Goal: Information Seeking & Learning: Learn about a topic

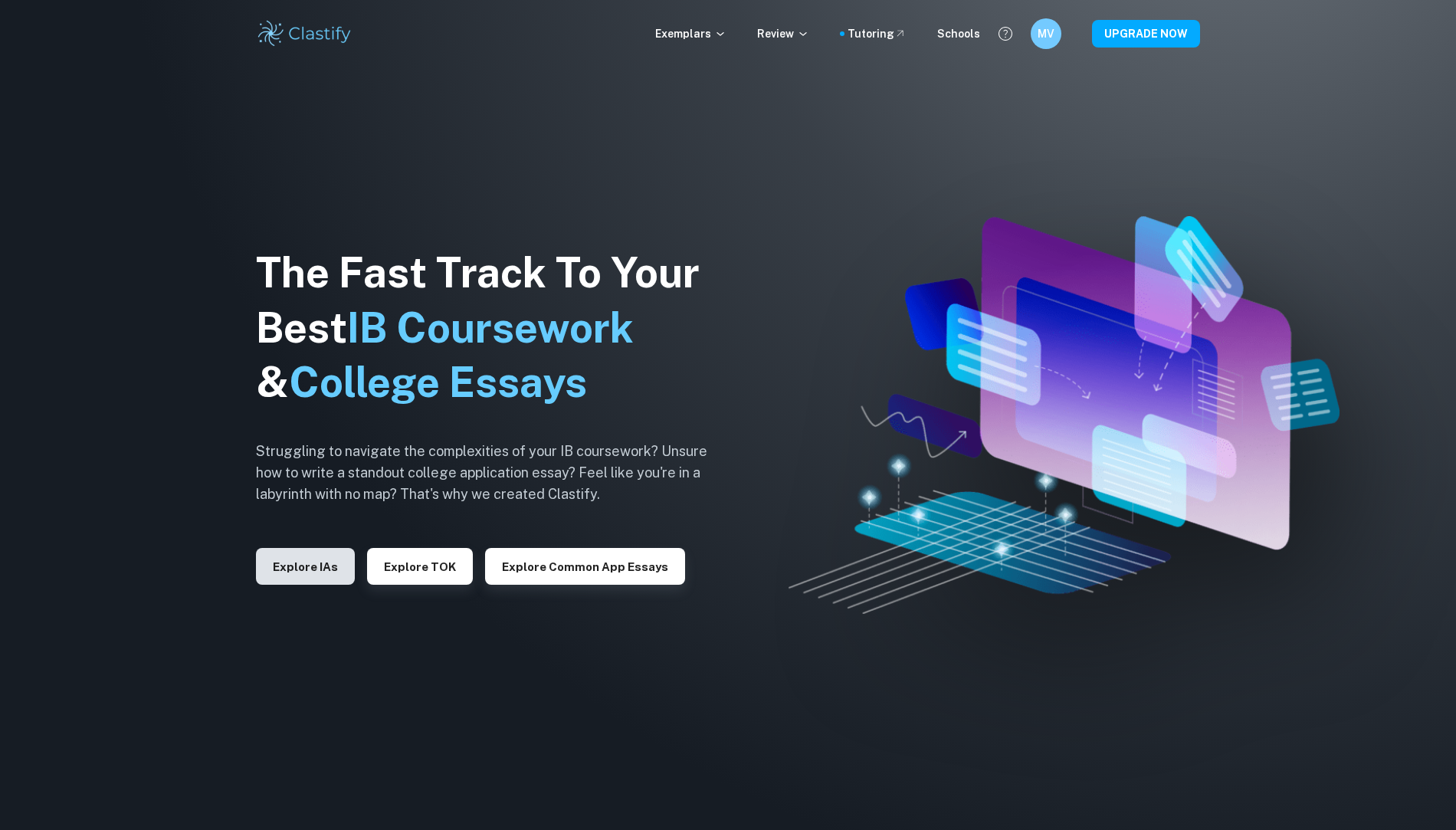
click at [305, 563] on button "Explore IAs" at bounding box center [306, 566] width 99 height 37
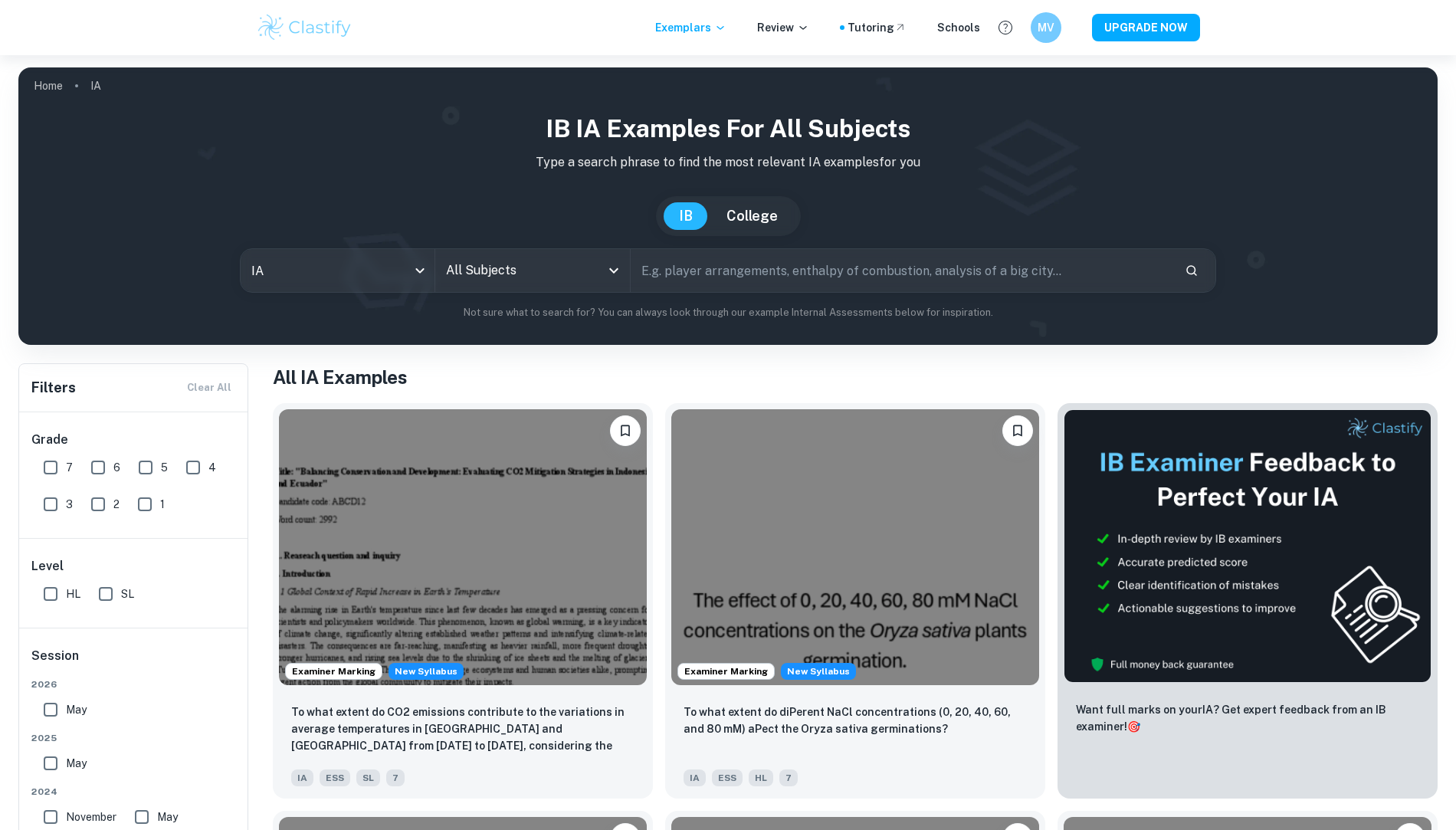
scroll to position [138, 0]
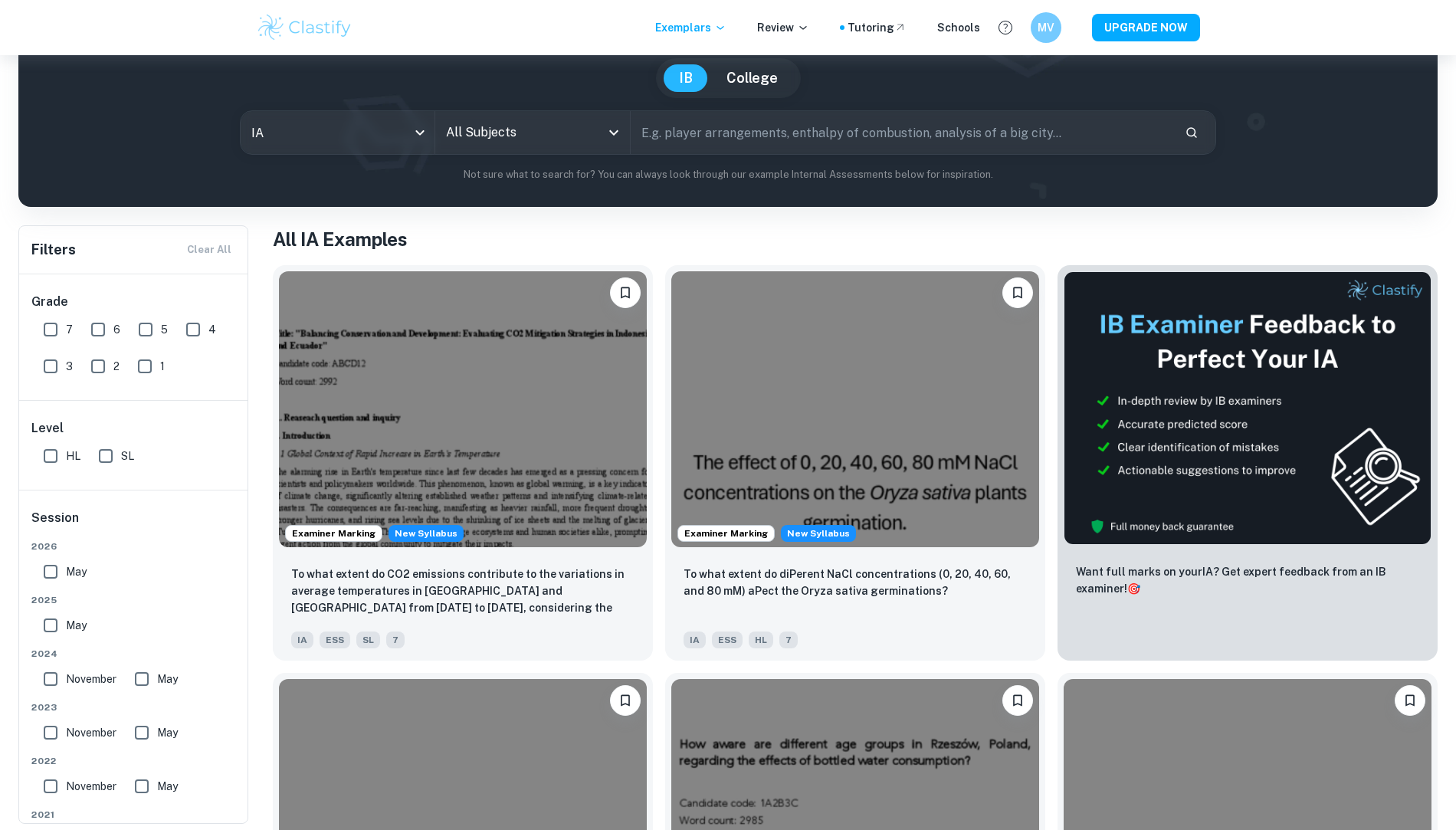
click at [526, 143] on input "All Subjects" at bounding box center [520, 133] width 157 height 29
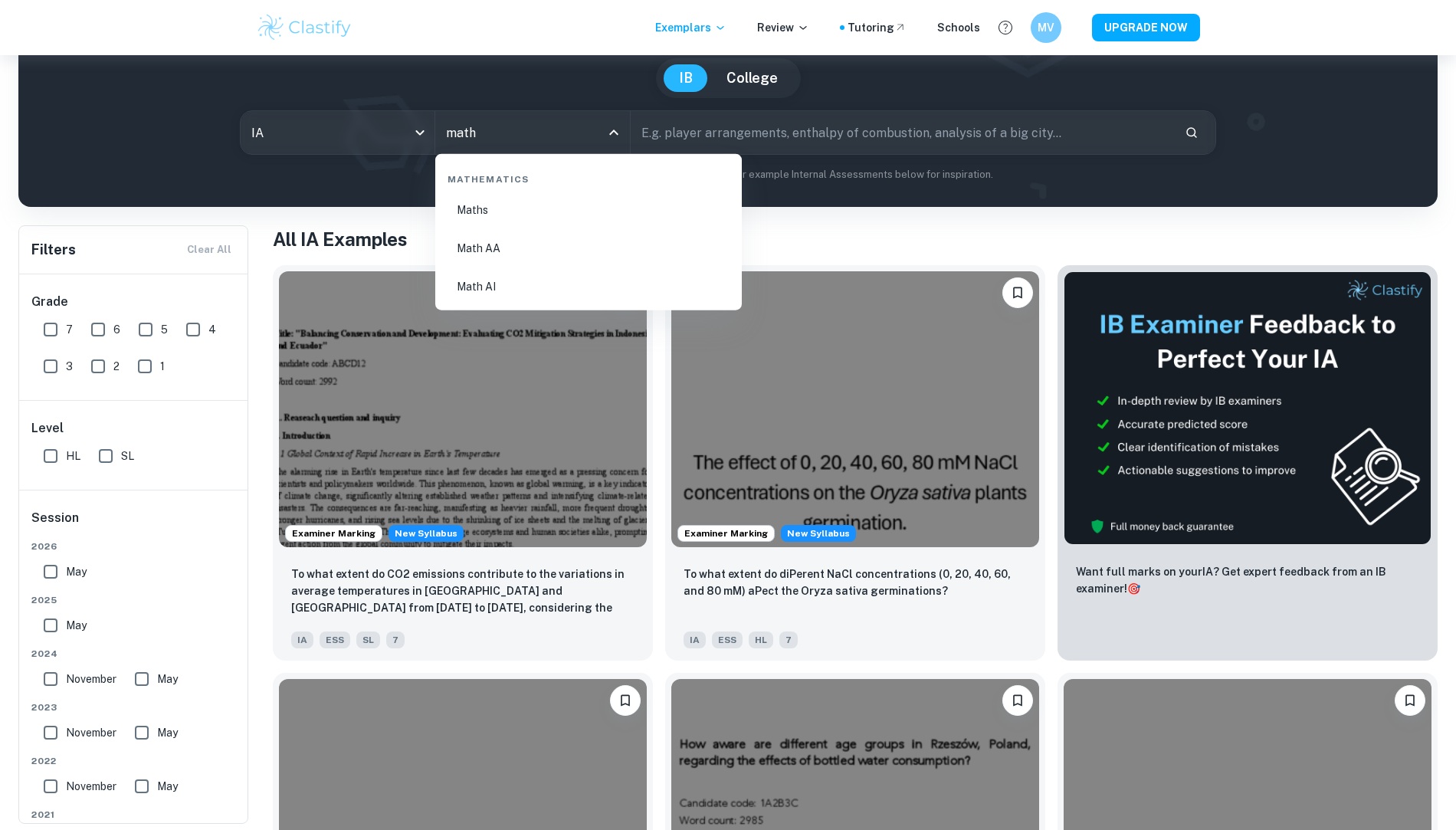
click at [574, 296] on li "Math AI" at bounding box center [588, 286] width 294 height 35
type input "Math AI"
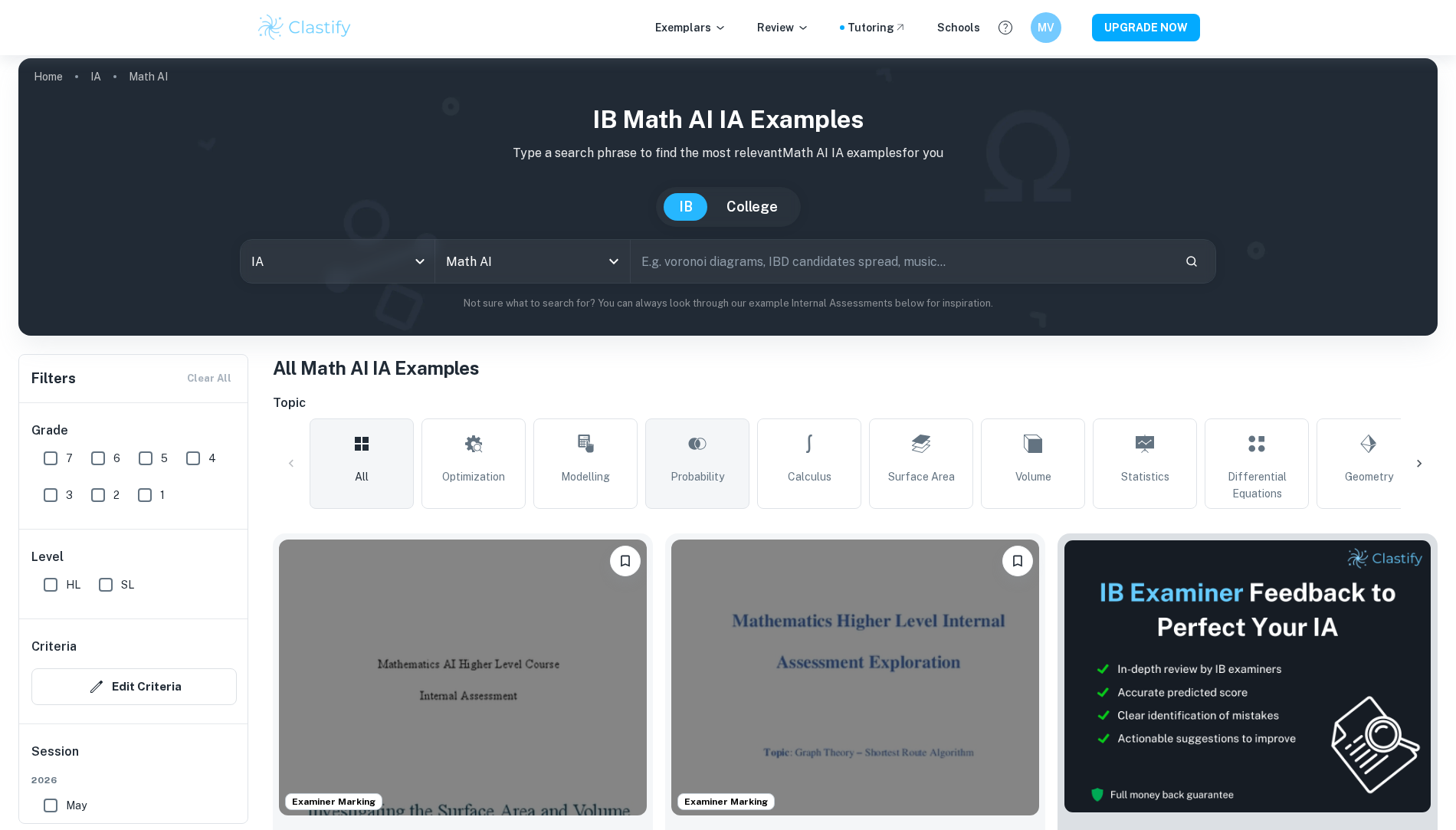
scroll to position [1, 0]
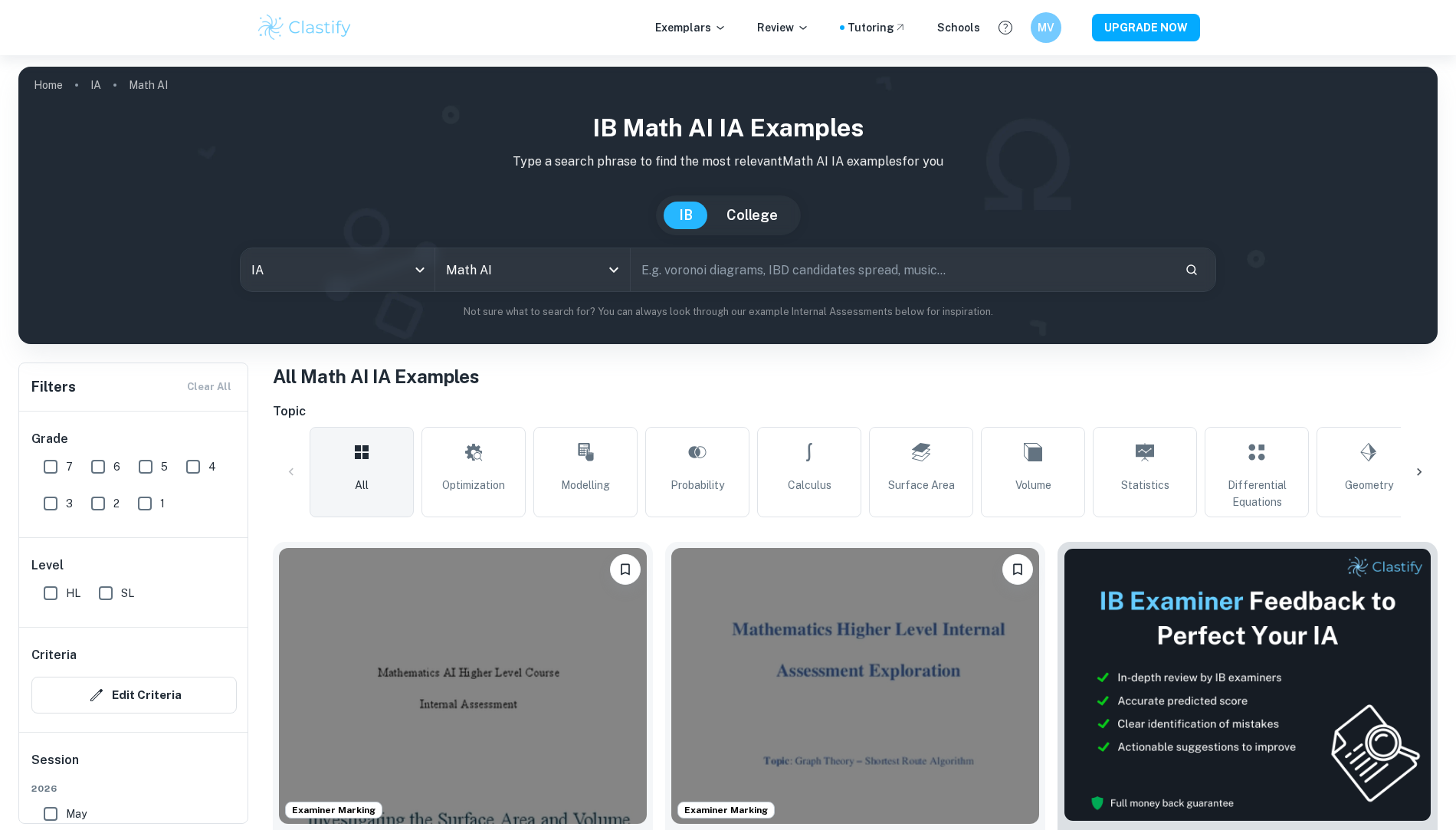
click at [774, 280] on input "text" at bounding box center [902, 270] width 542 height 43
type input "regression model multiple"
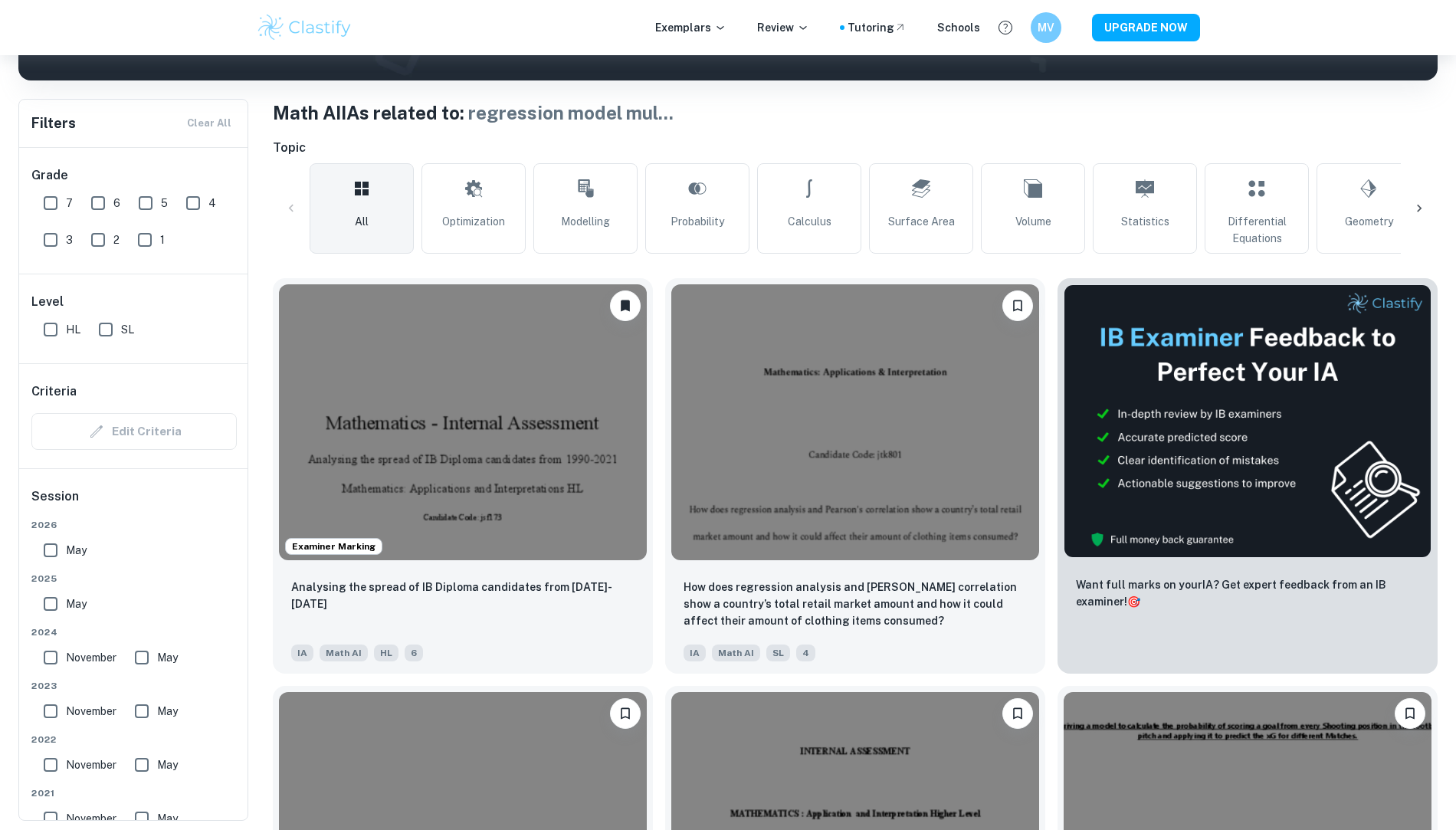
scroll to position [273, 0]
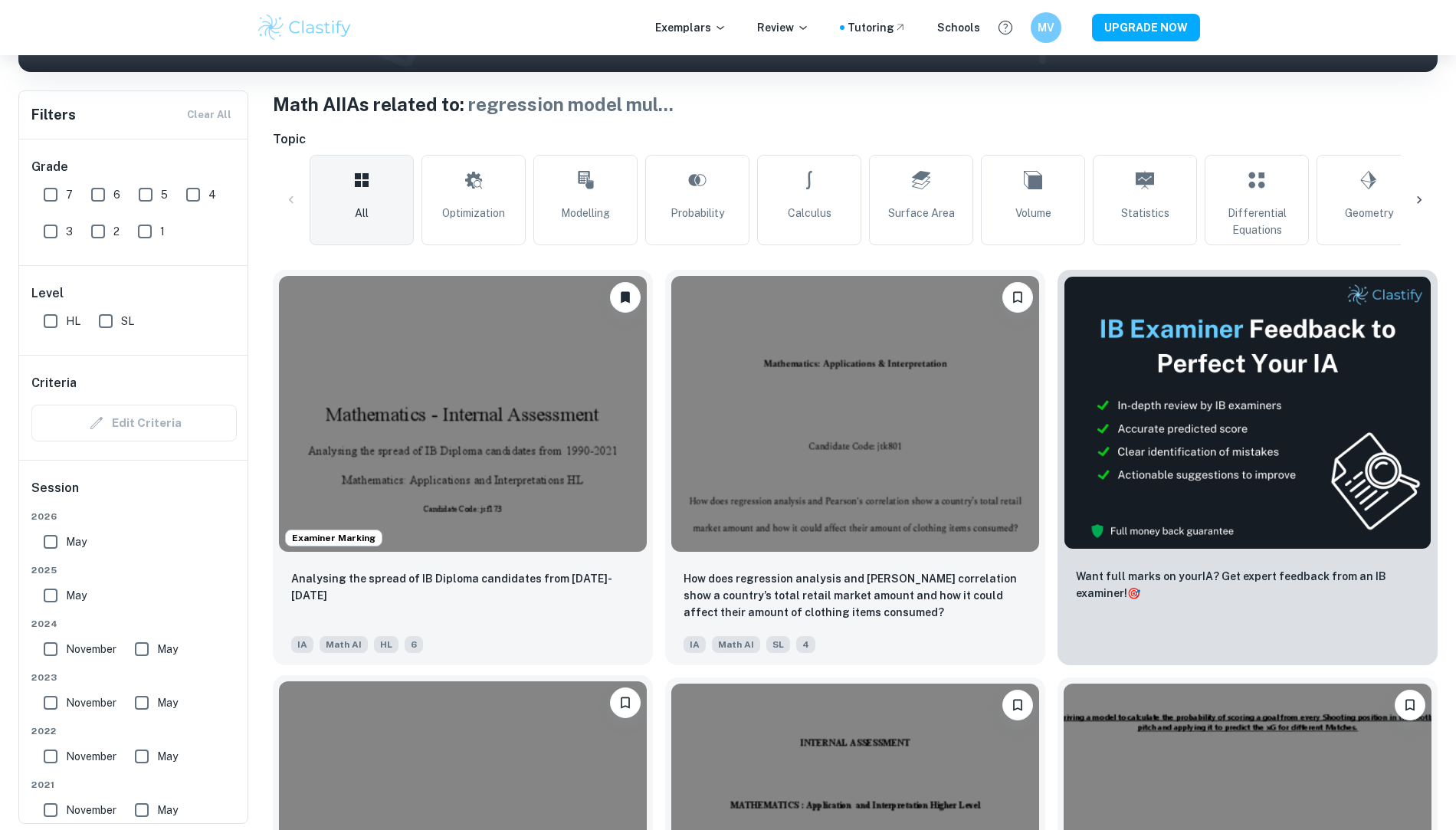
click at [646, 681] on img at bounding box center [463, 819] width 368 height 276
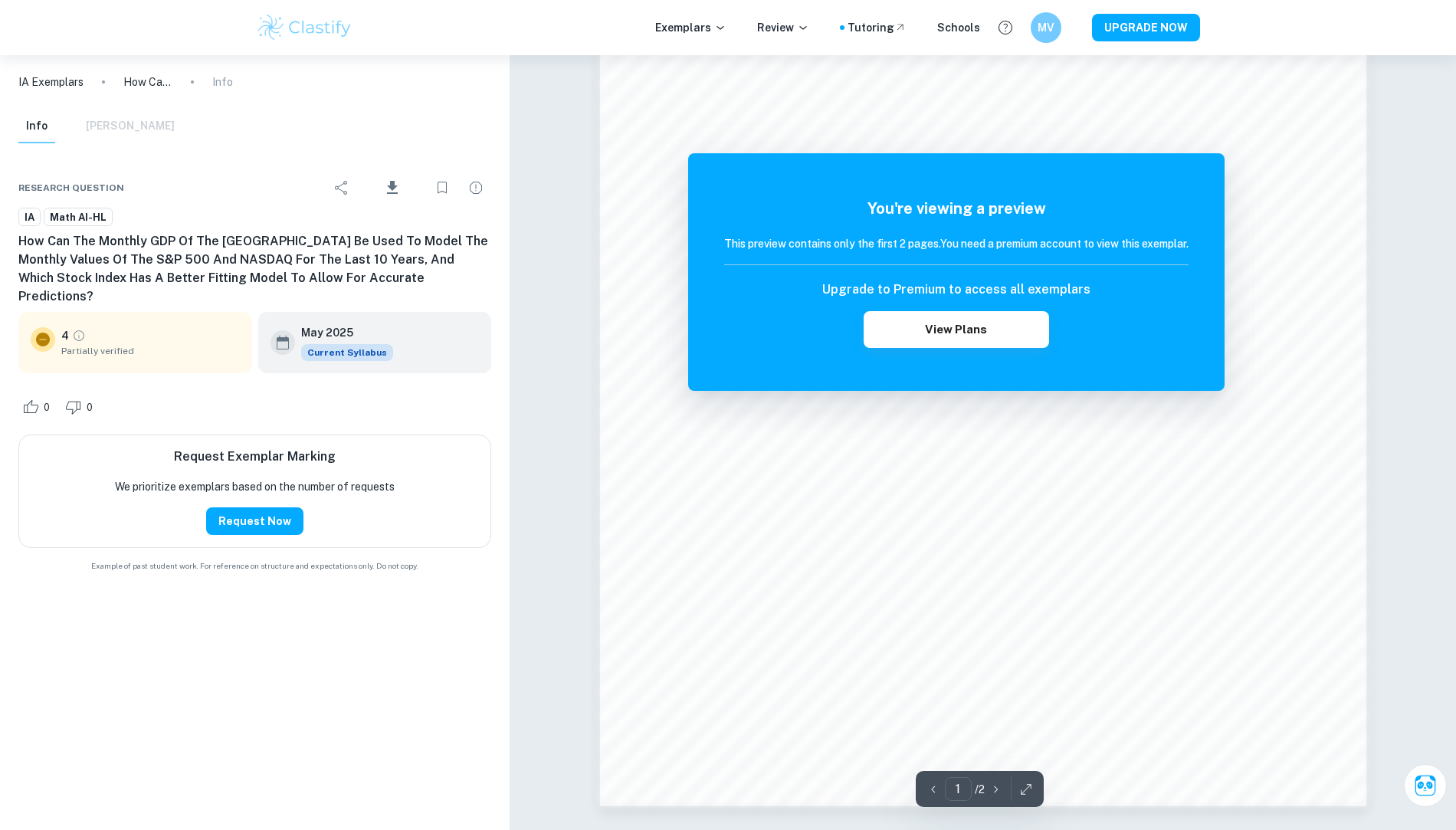
scroll to position [1337, 0]
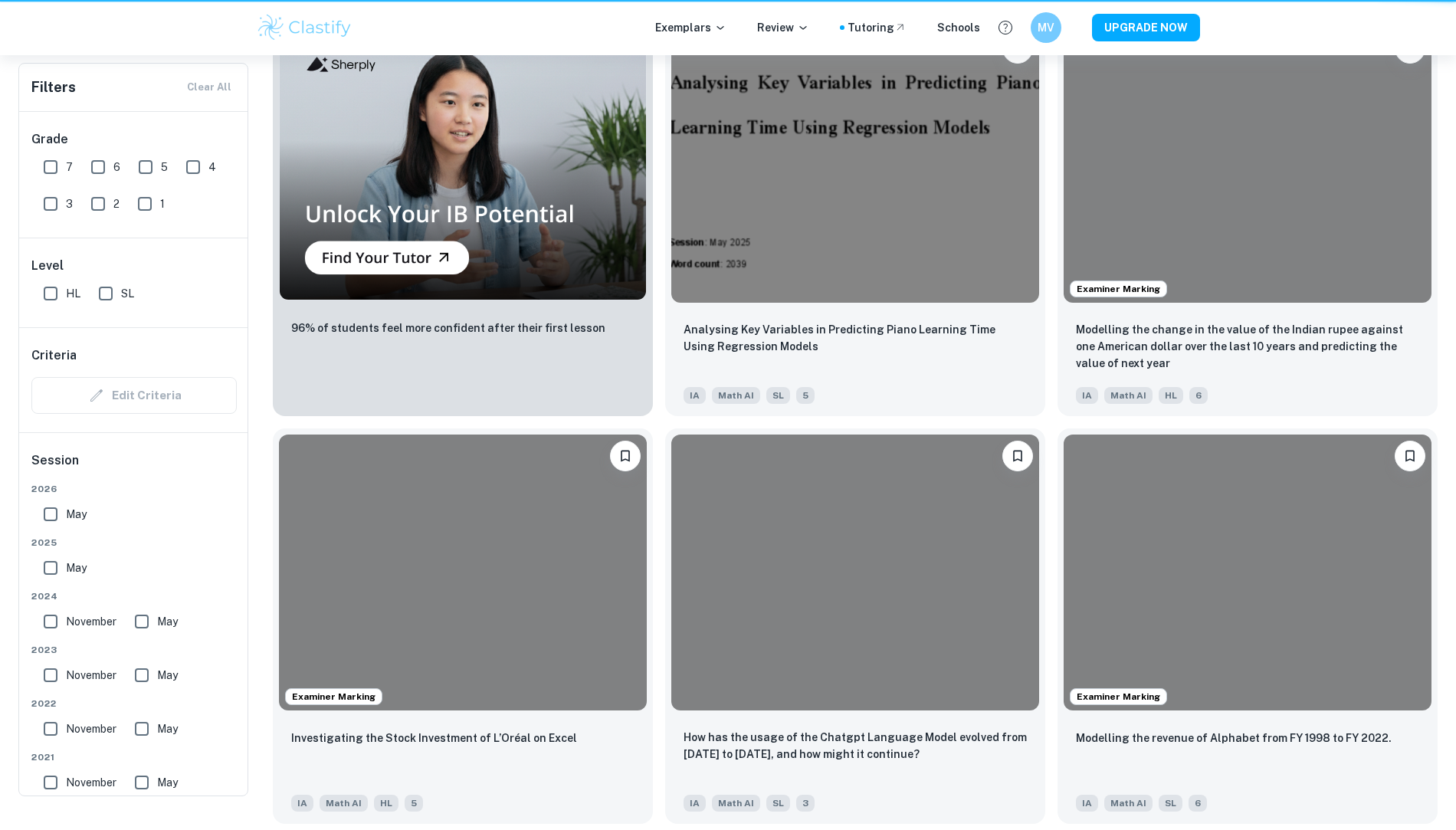
scroll to position [273, 0]
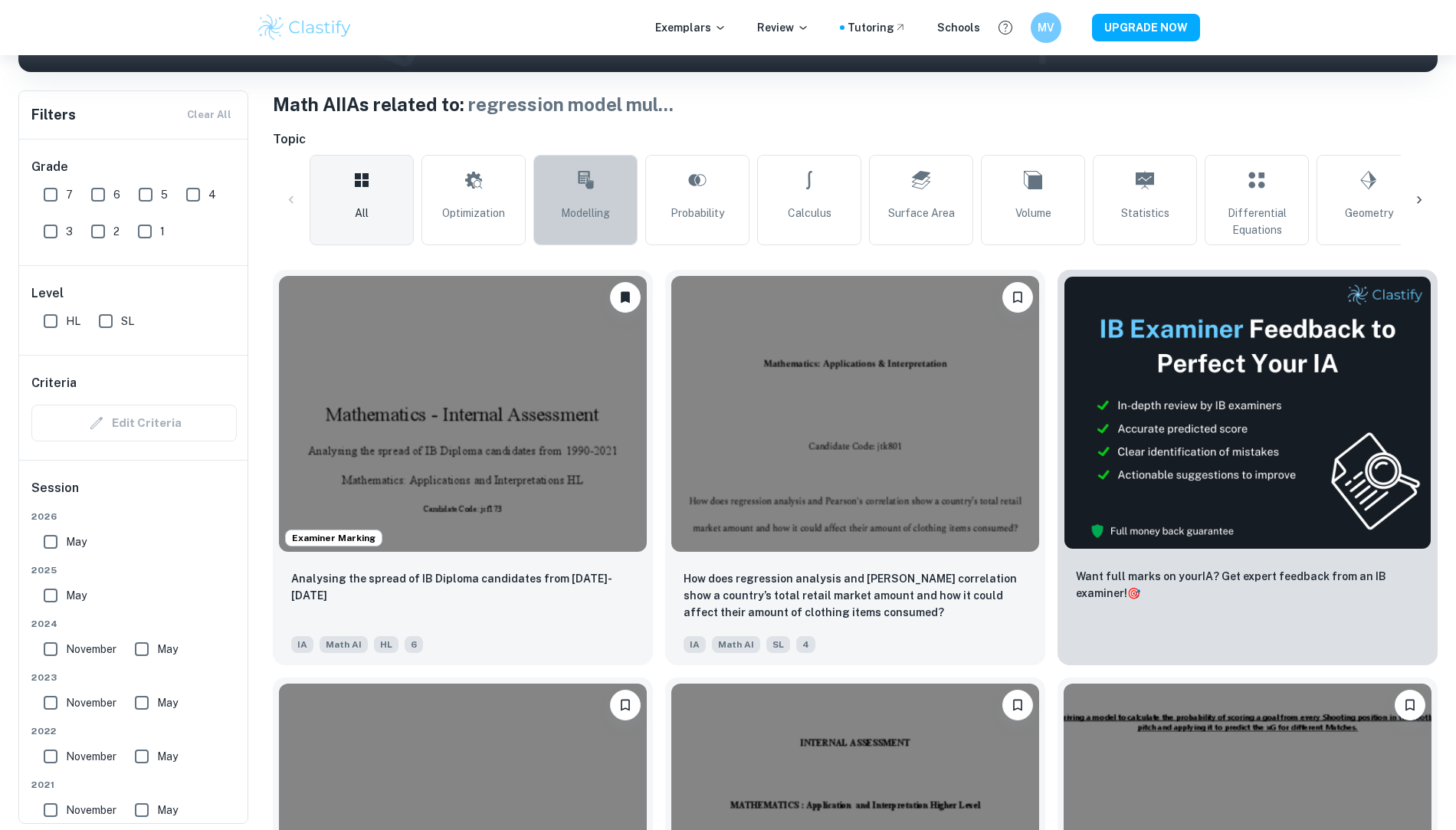
click at [584, 206] on span "Modelling" at bounding box center [585, 213] width 49 height 17
type input "Modelling"
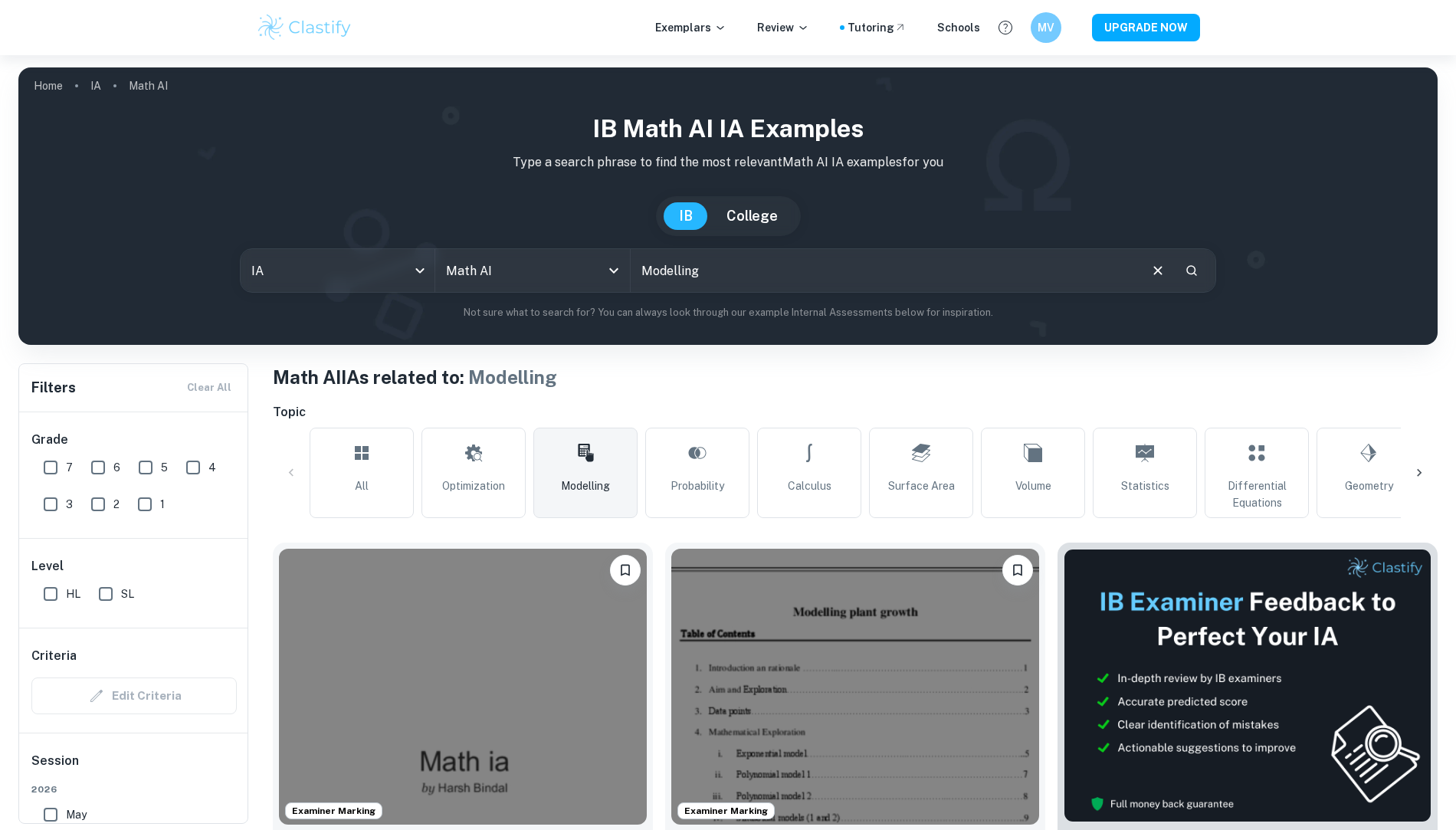
scroll to position [474, 0]
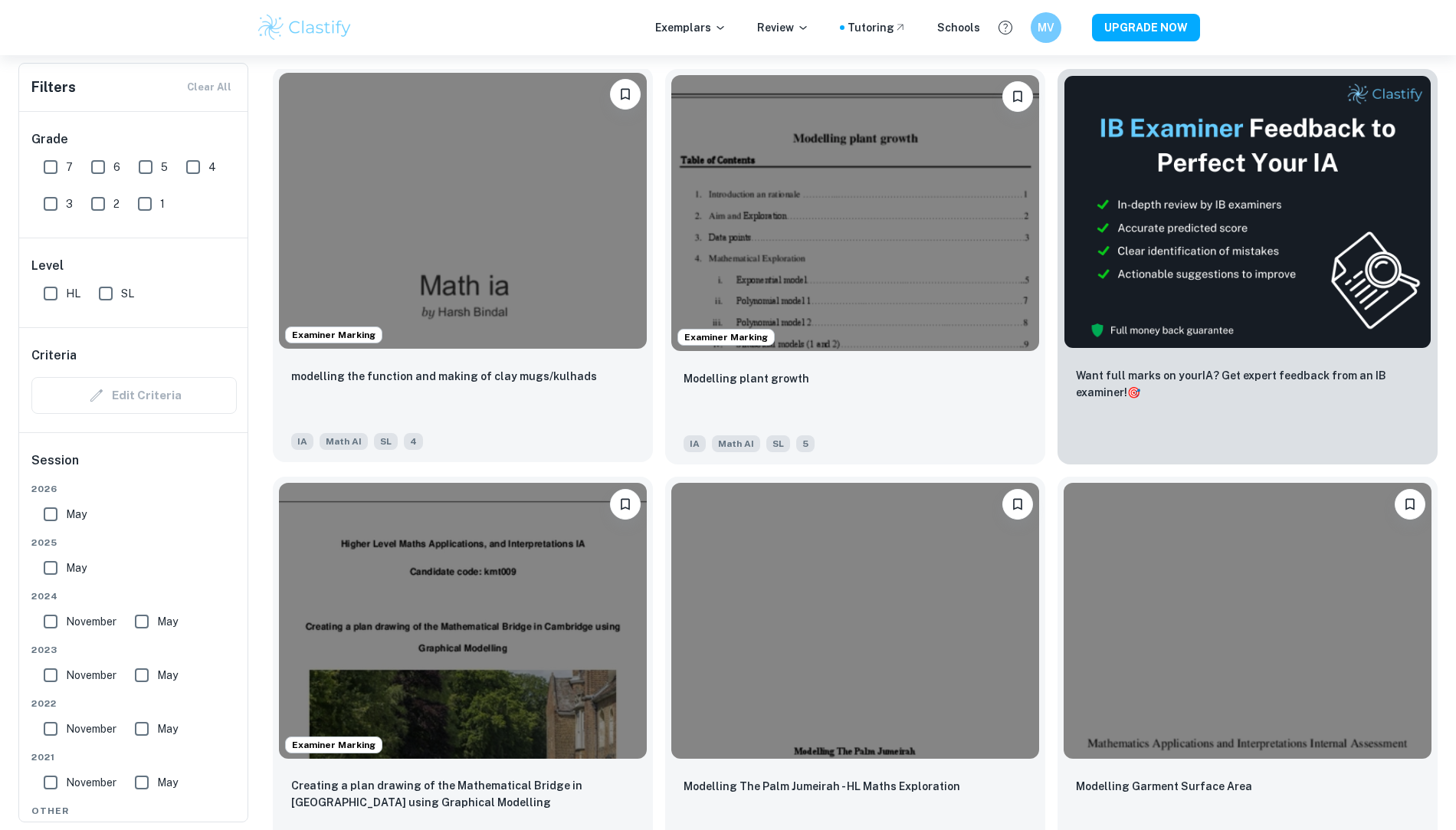
click at [471, 182] on img at bounding box center [463, 211] width 368 height 276
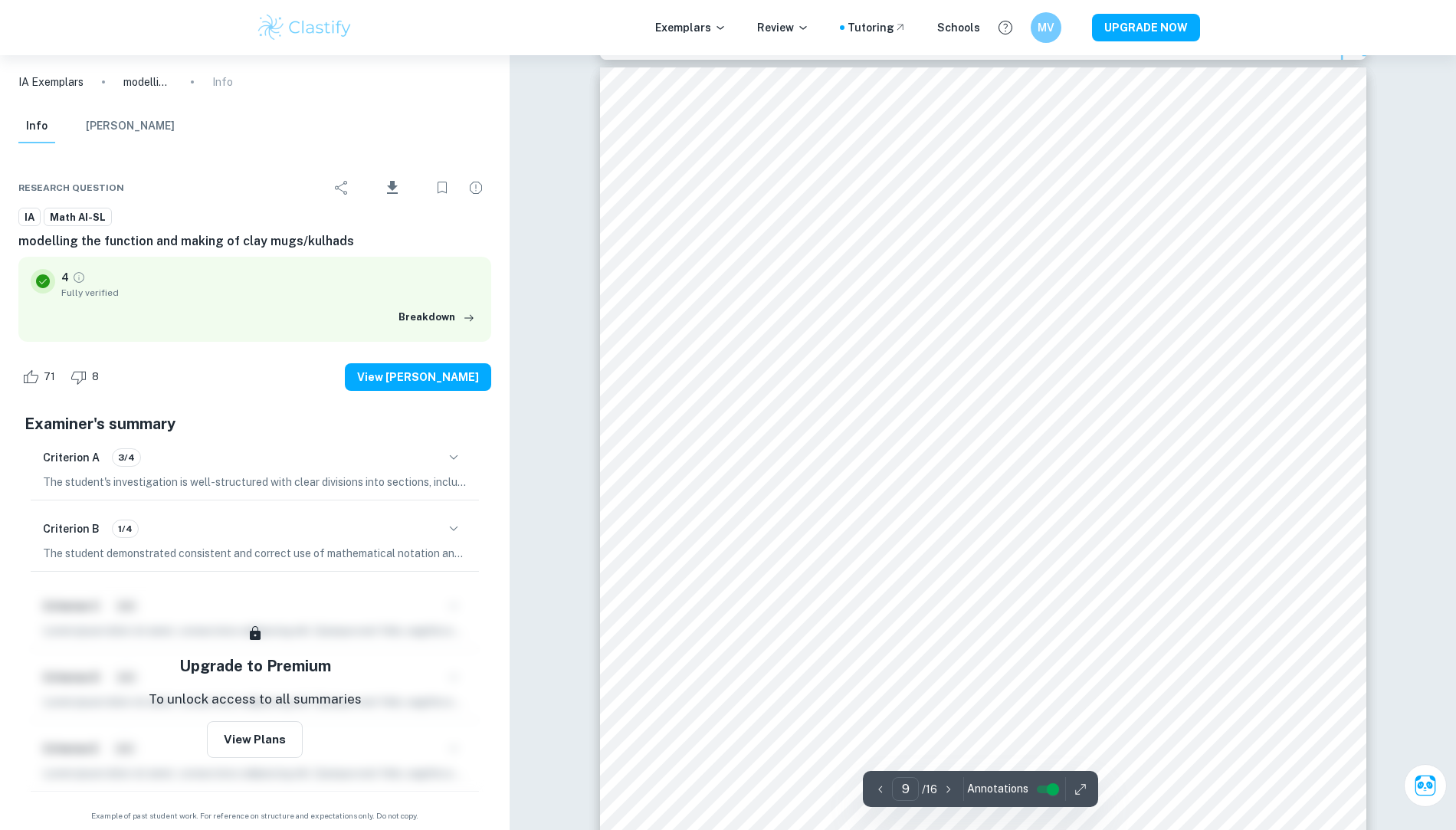
scroll to position [8702, 0]
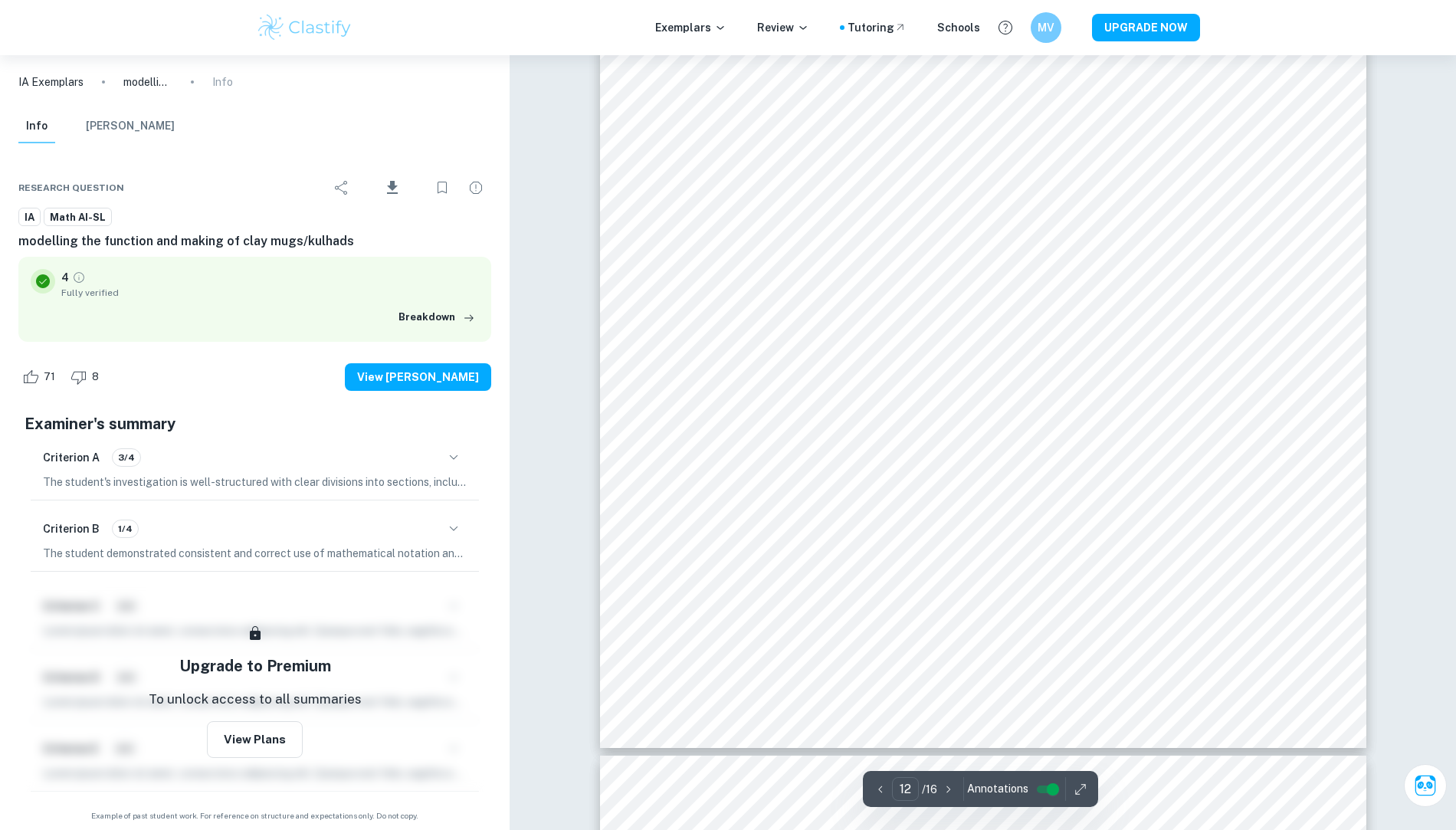
type input "13"
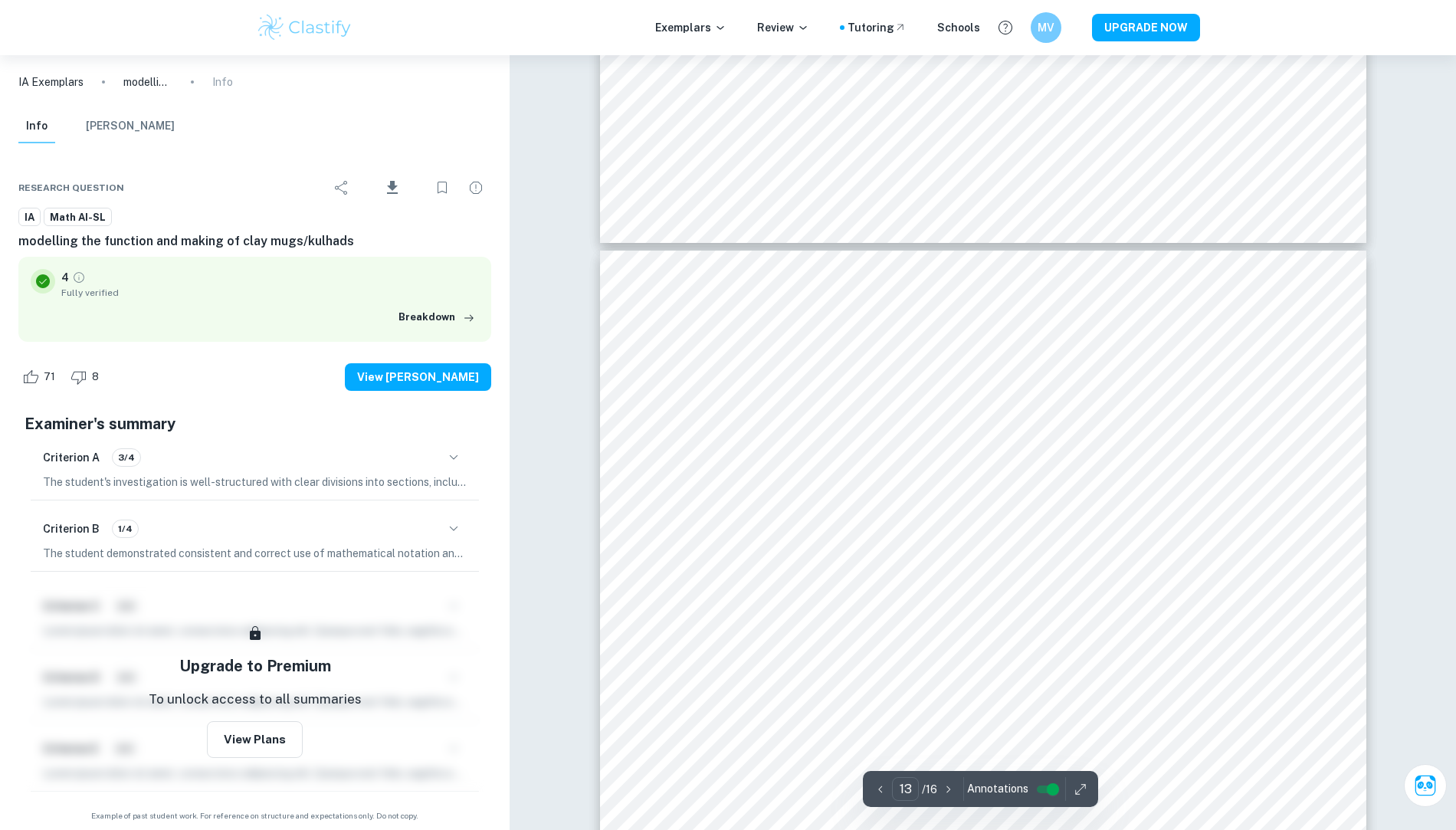
scroll to position [12250, 0]
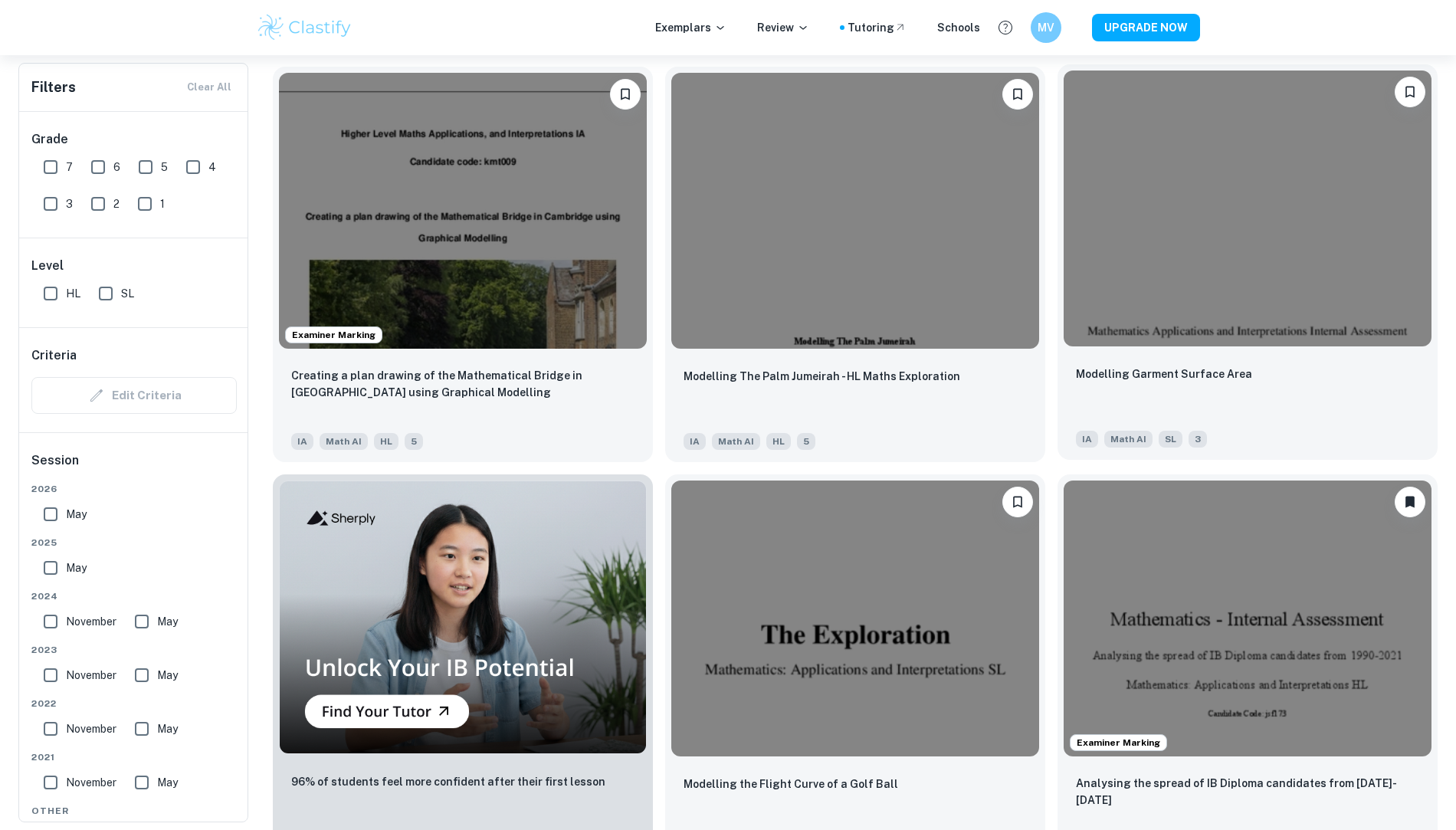
scroll to position [869, 0]
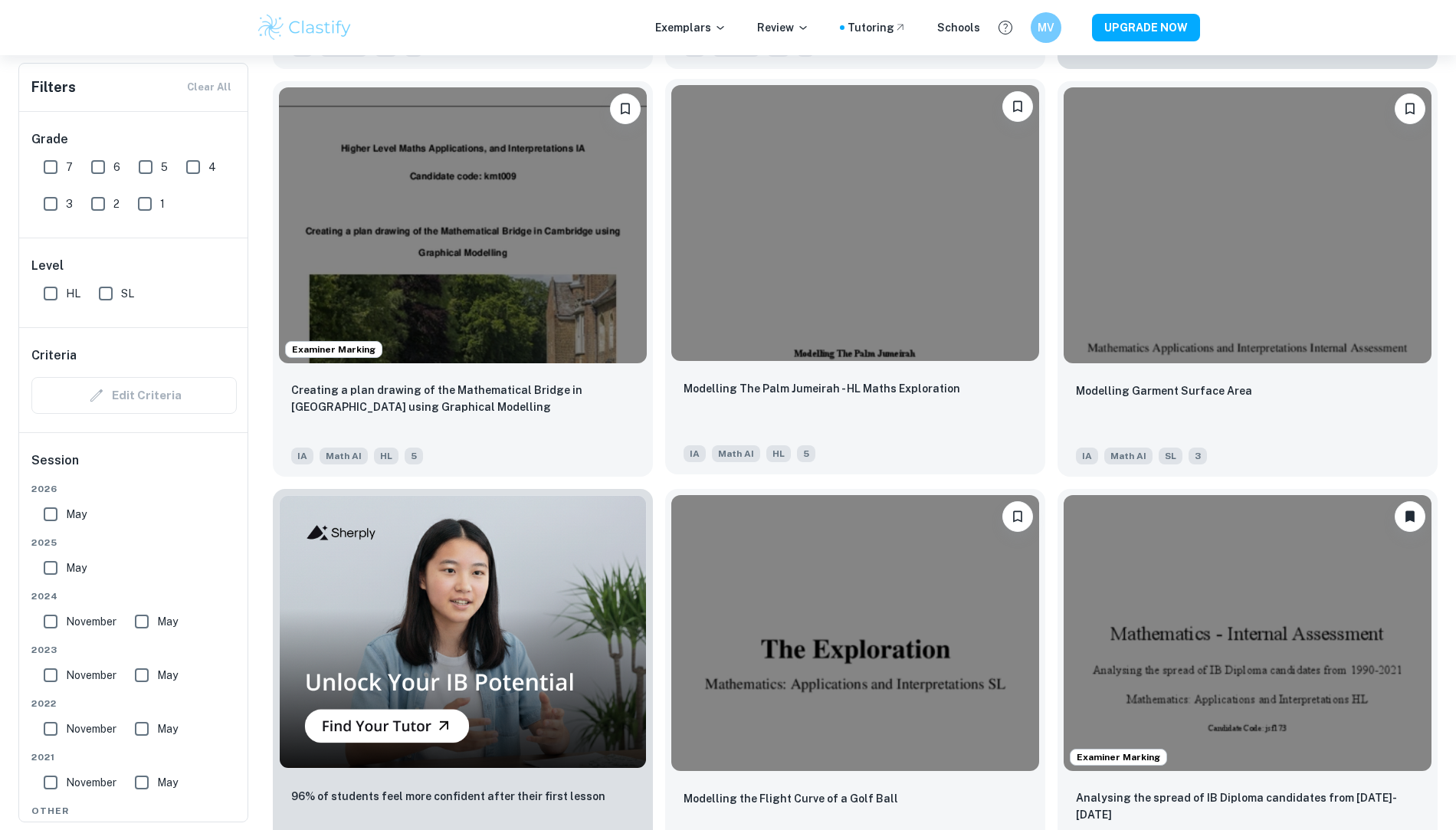
click at [671, 93] on img at bounding box center [855, 223] width 368 height 276
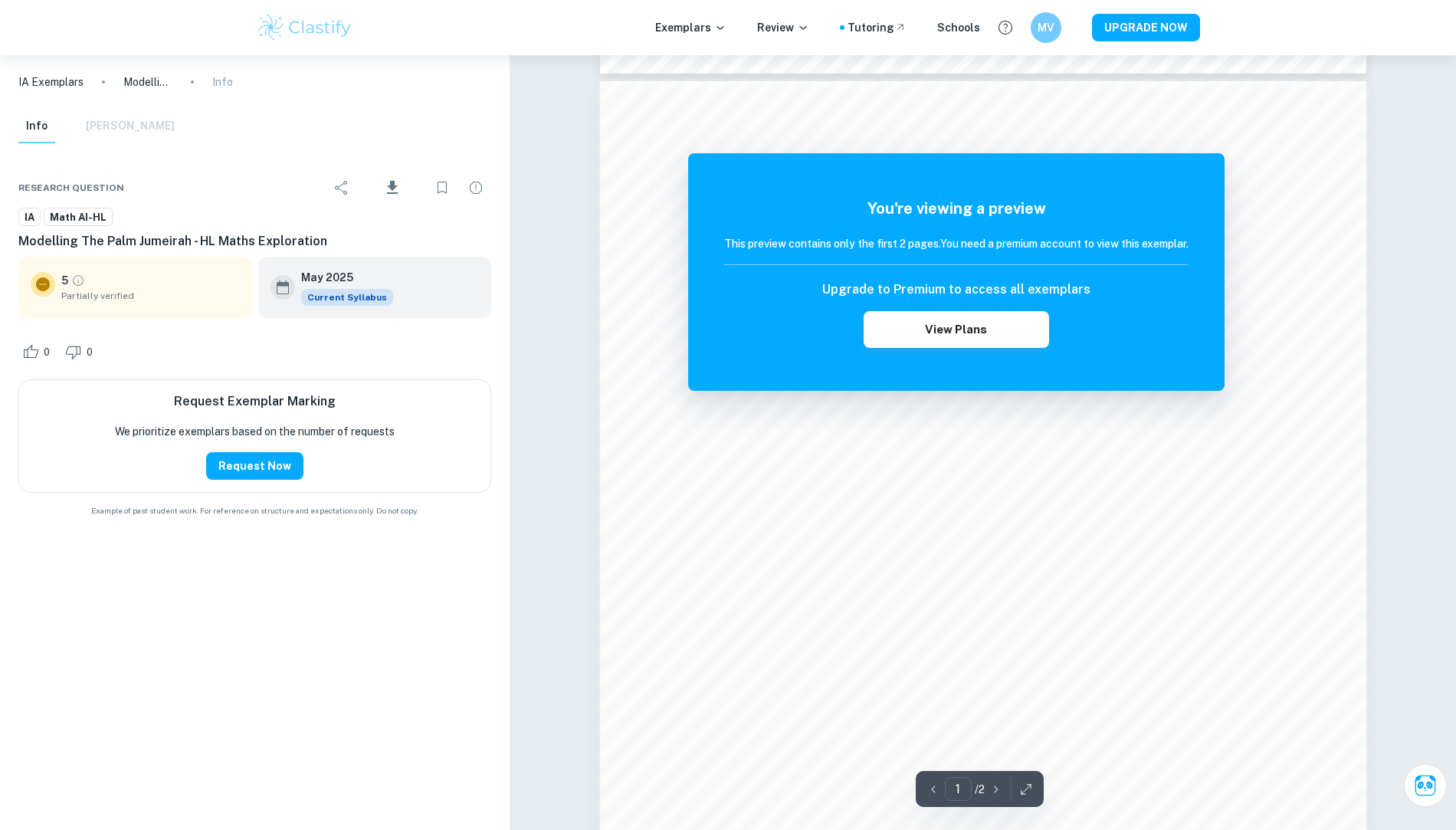
scroll to position [1518, 0]
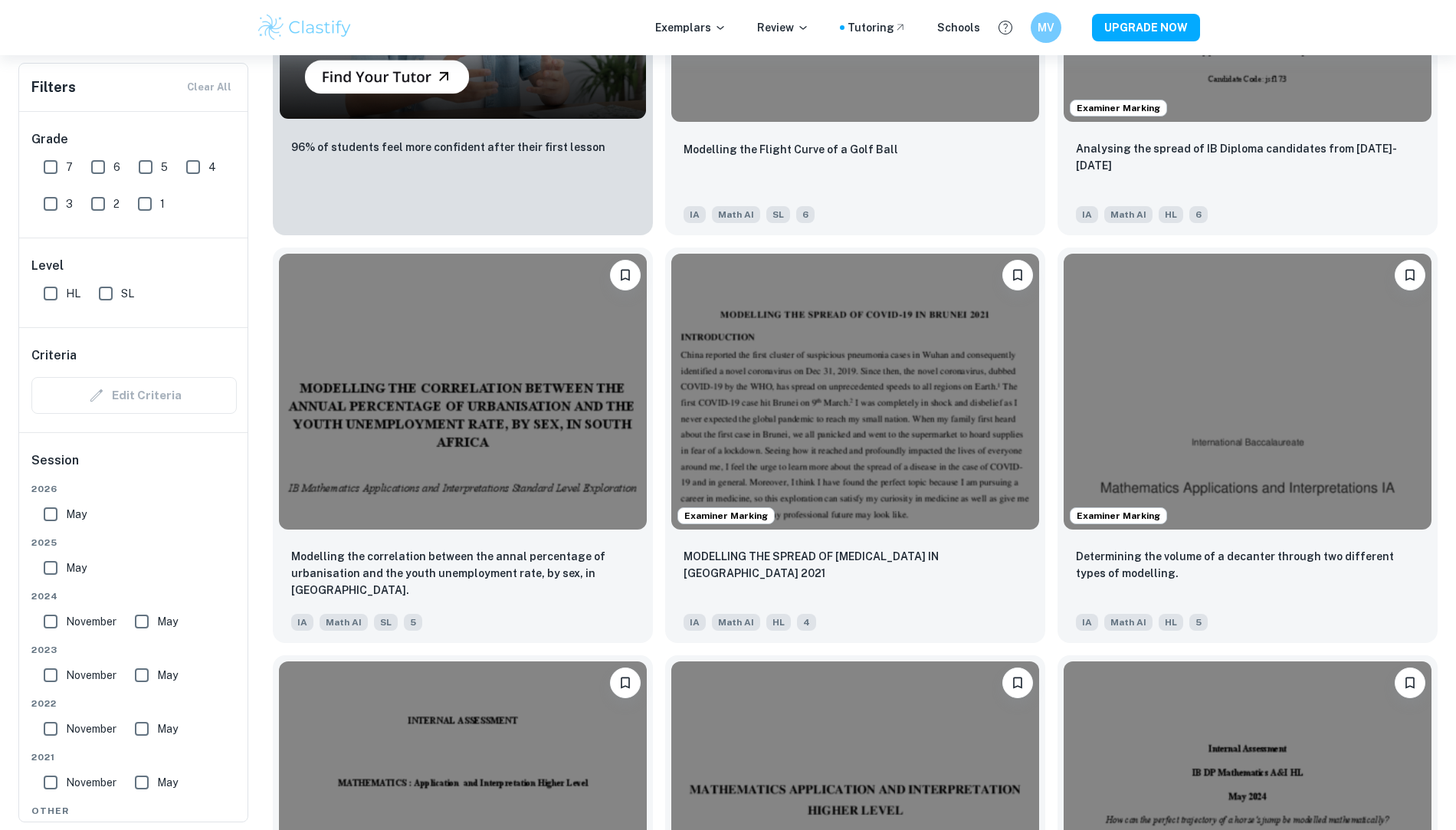
scroll to position [869, 0]
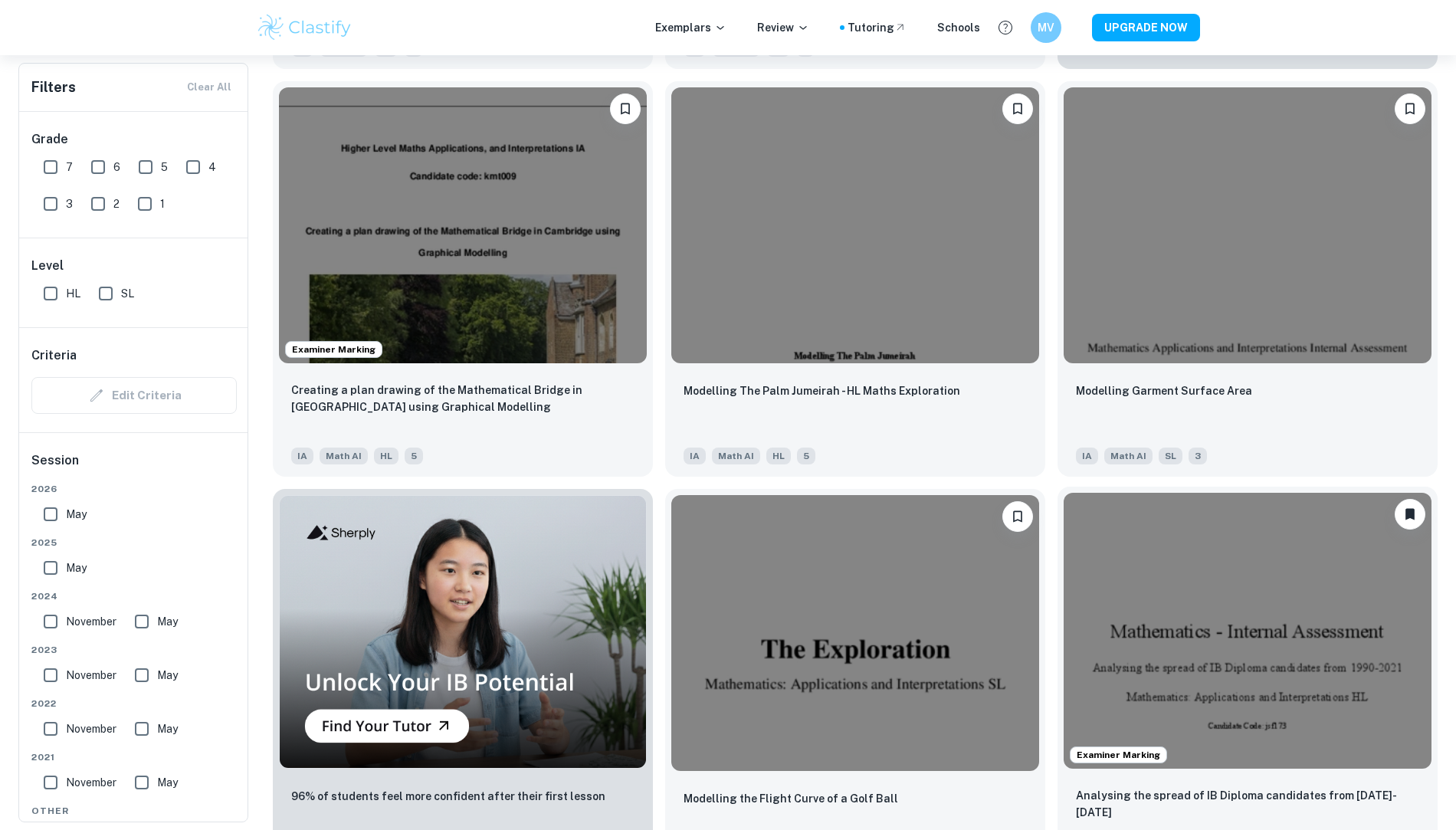
click at [1064, 506] on img at bounding box center [1248, 631] width 368 height 276
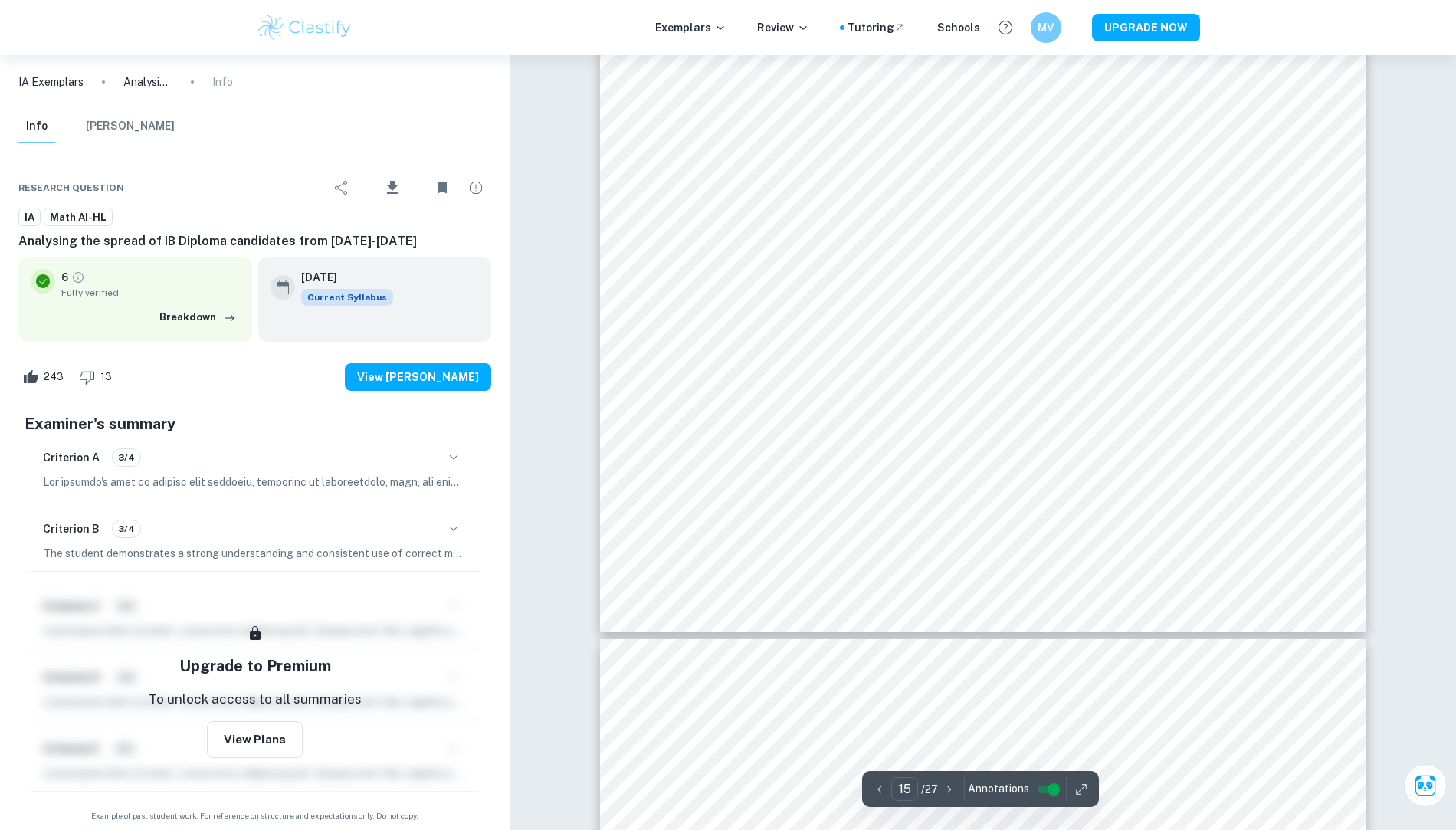
scroll to position [14908, 0]
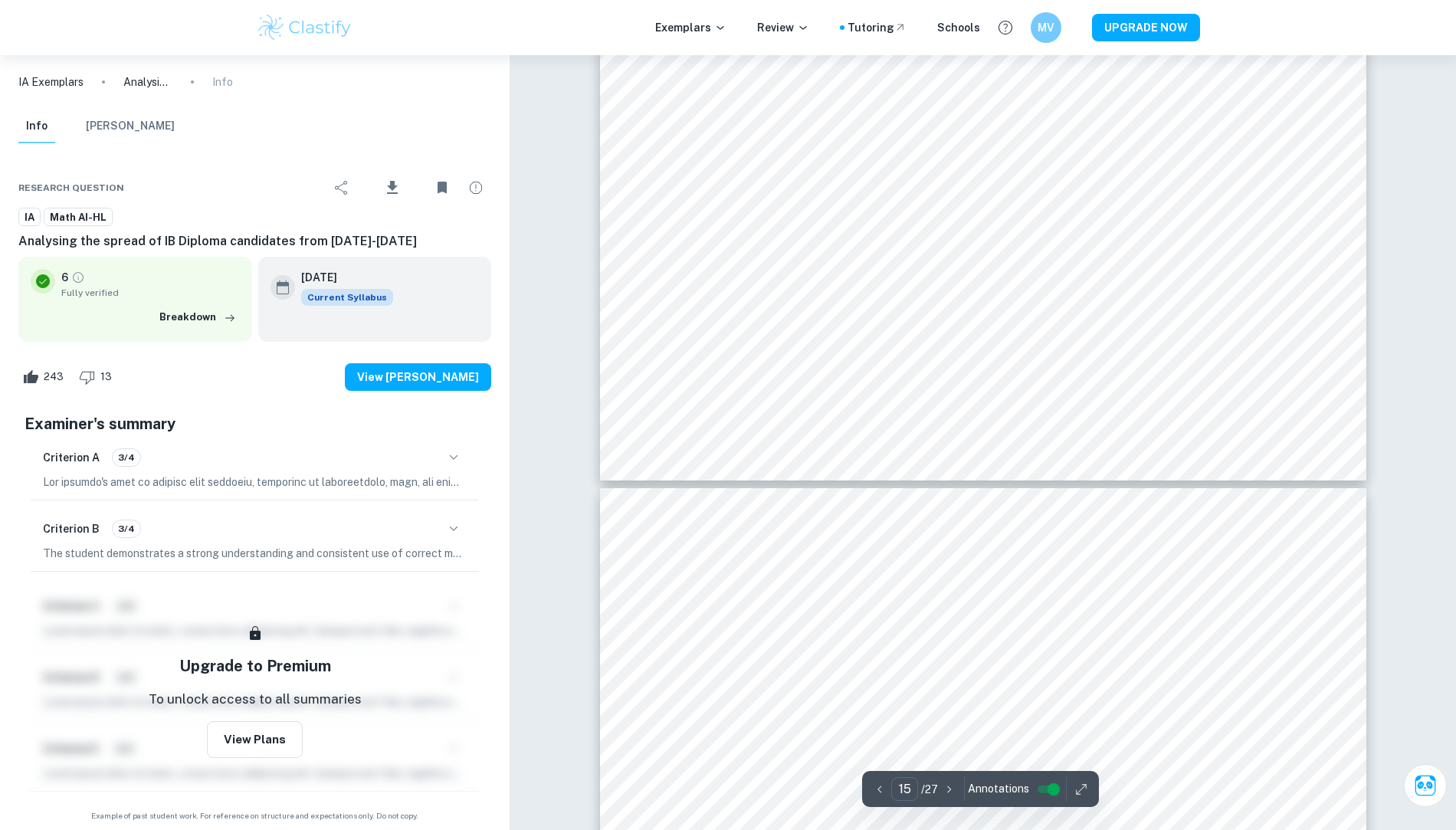
type input "16"
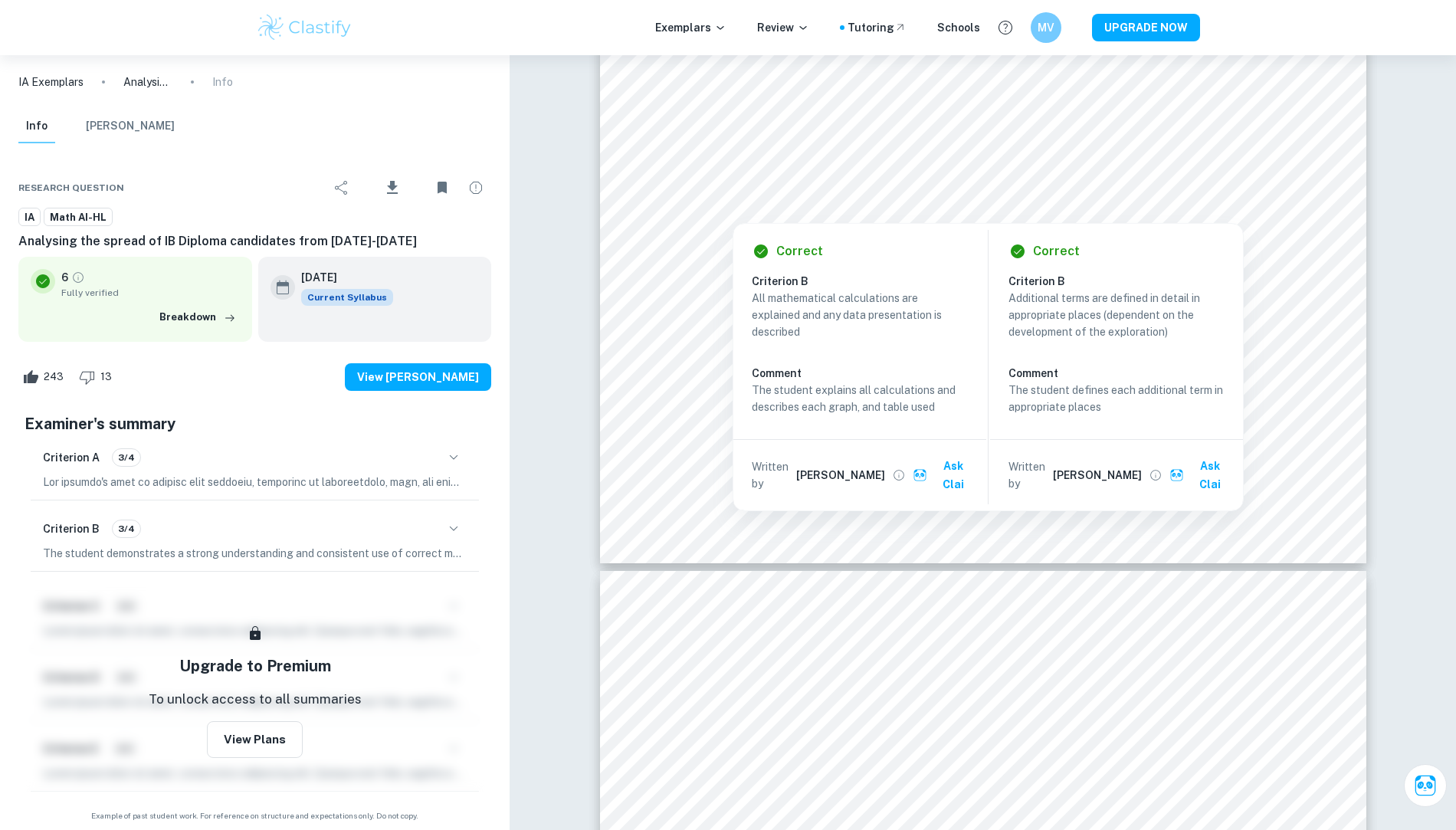
scroll to position [15861, 0]
